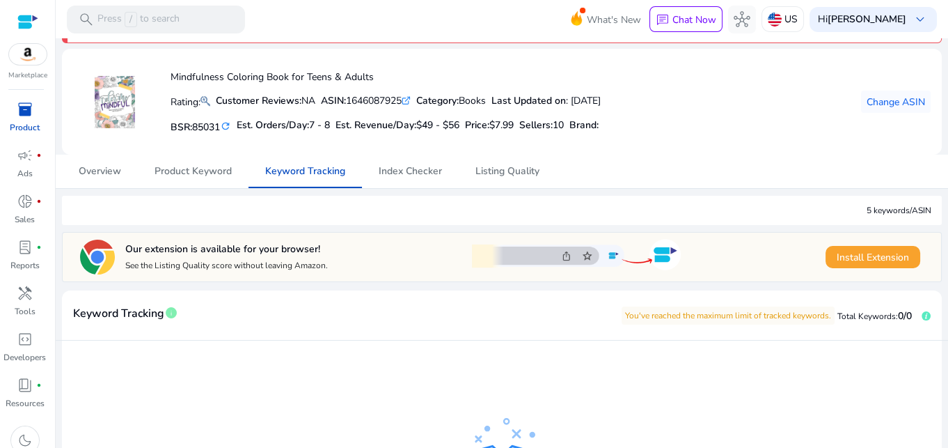
scroll to position [17, 0]
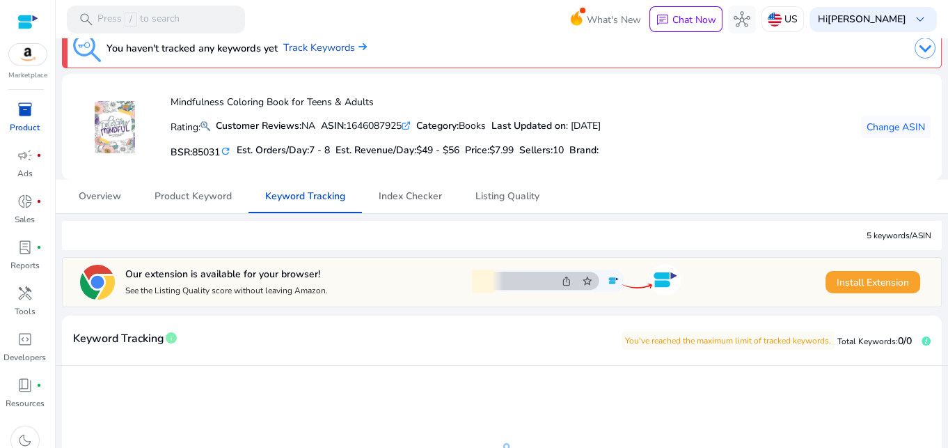
click at [422, 192] on span "Index Checker" at bounding box center [410, 197] width 63 height 10
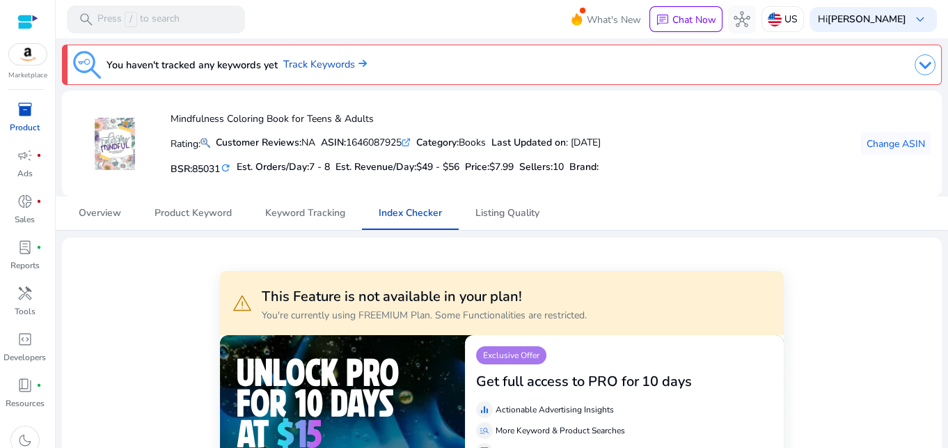
click at [505, 208] on span "Listing Quality" at bounding box center [508, 213] width 64 height 10
click at [203, 219] on span "Product Keyword" at bounding box center [193, 212] width 77 height 33
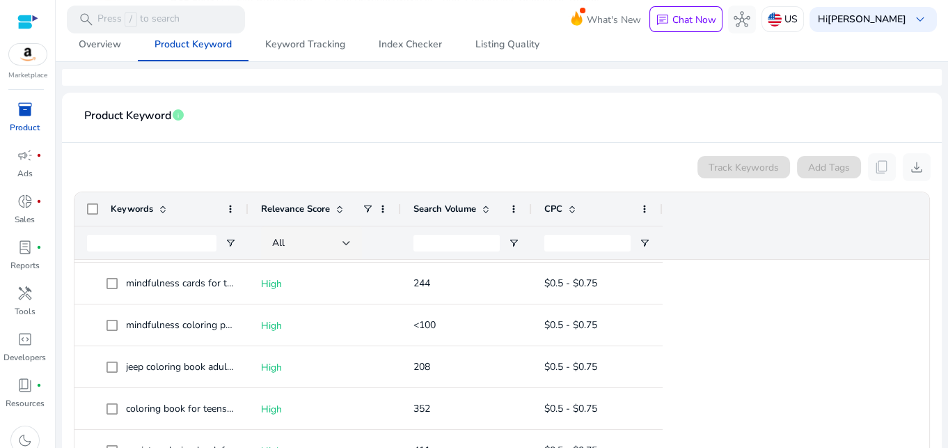
scroll to position [1376, 0]
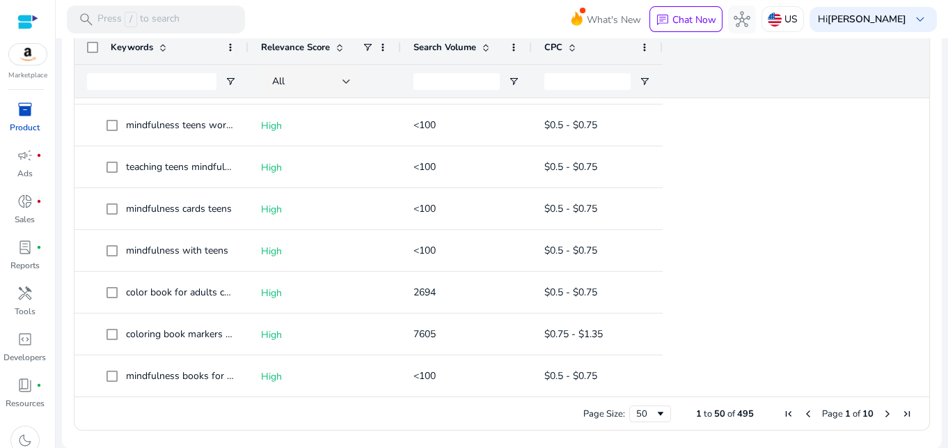
click at [339, 84] on div "All" at bounding box center [307, 81] width 70 height 15
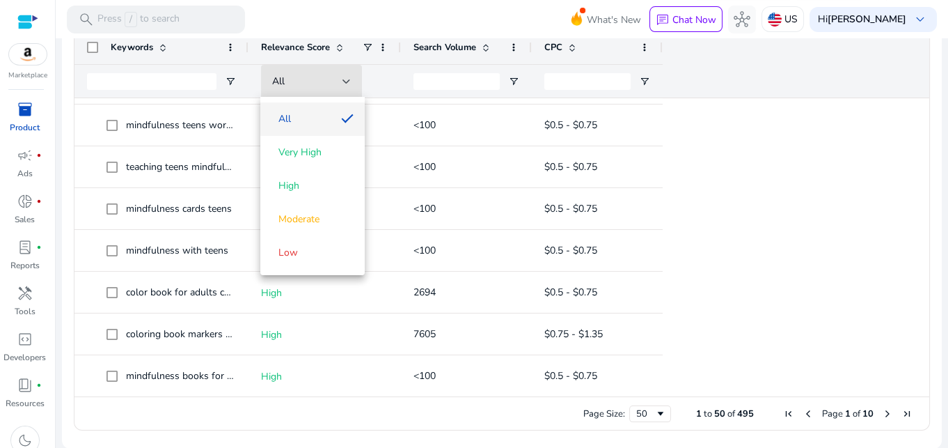
click at [306, 258] on span "Low" at bounding box center [313, 253] width 82 height 14
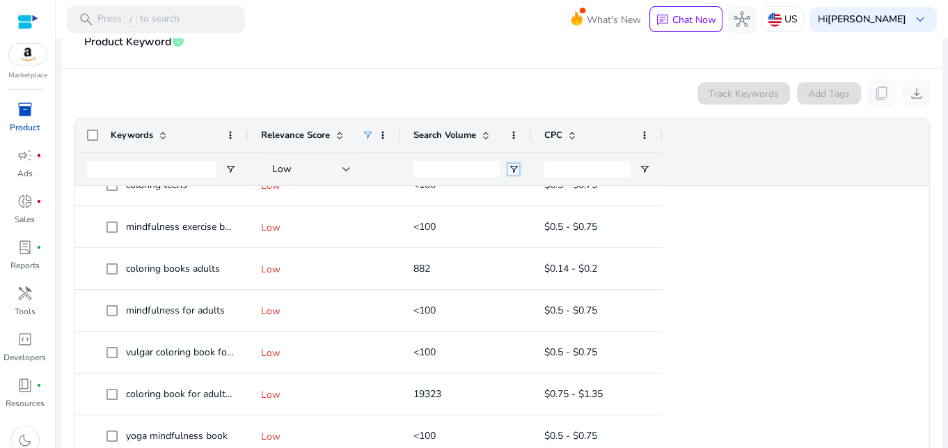
click at [510, 166] on span "Open Filter Menu" at bounding box center [513, 169] width 11 height 11
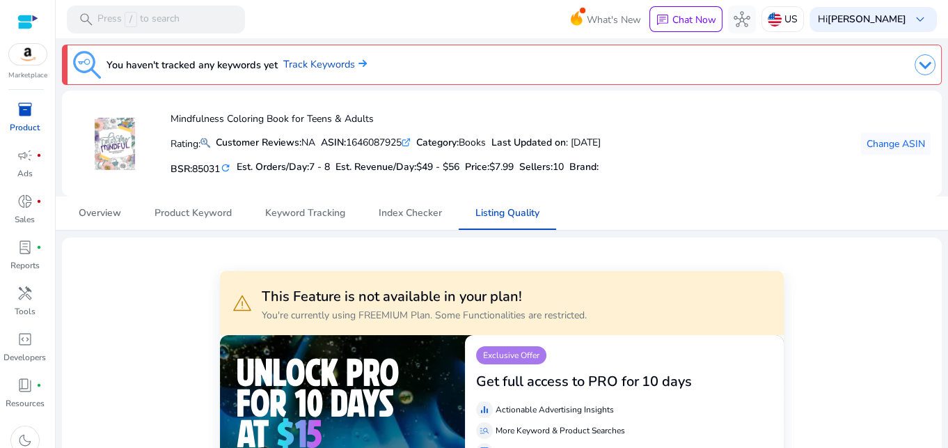
click at [110, 211] on span "Overview" at bounding box center [100, 213] width 42 height 10
click at [22, 57] on img at bounding box center [28, 54] width 38 height 21
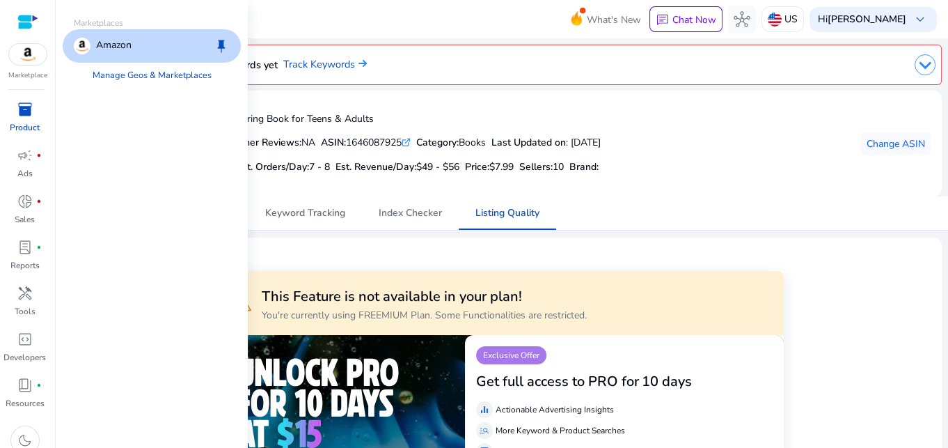
click at [326, 214] on span "Keyword Tracking" at bounding box center [305, 213] width 80 height 10
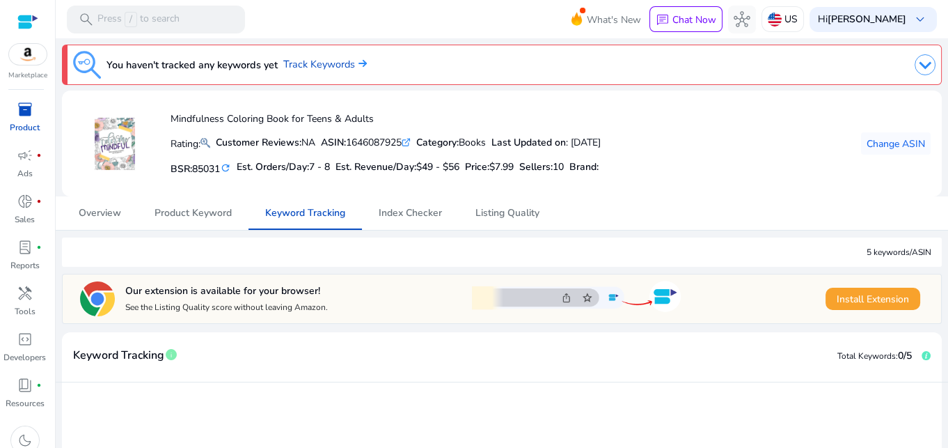
click at [27, 118] on span "inventory_2" at bounding box center [25, 109] width 17 height 17
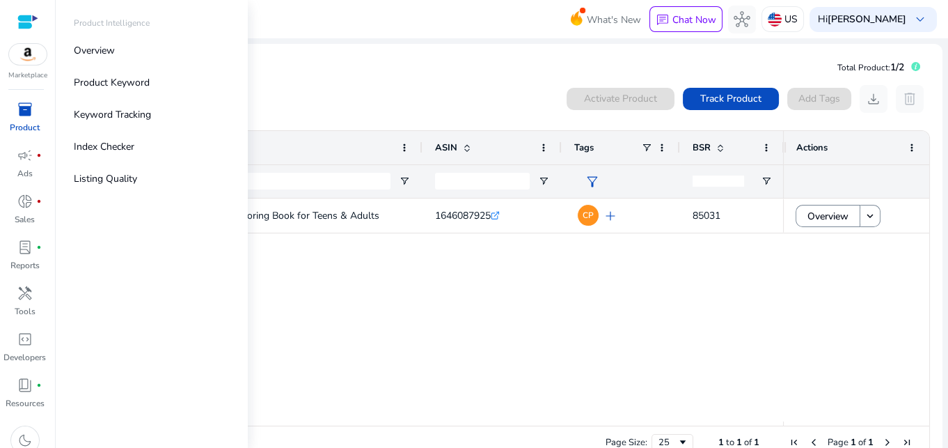
click at [198, 78] on link "Product Keyword" at bounding box center [152, 82] width 178 height 31
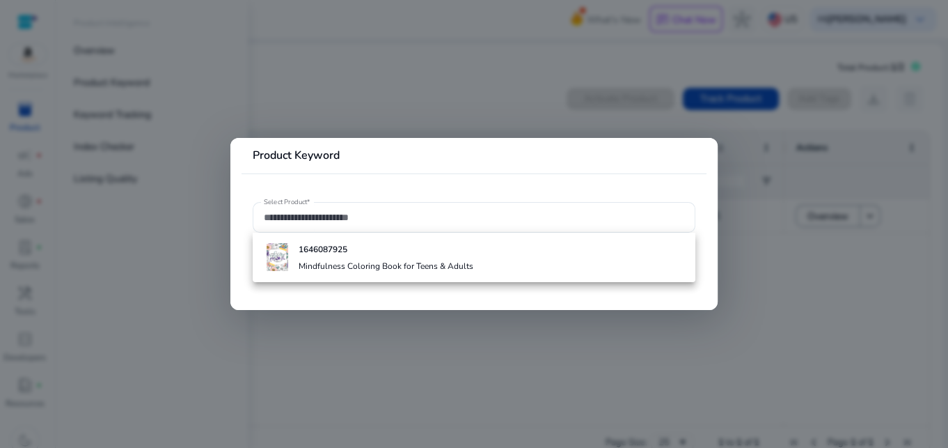
click at [399, 210] on input "Select Product*" at bounding box center [474, 217] width 421 height 15
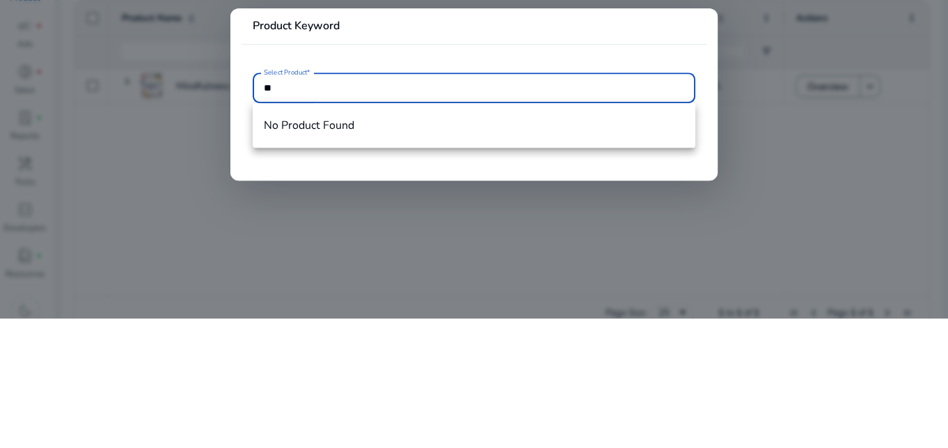
type input "*"
